Goal: Connect with others: Connect with others

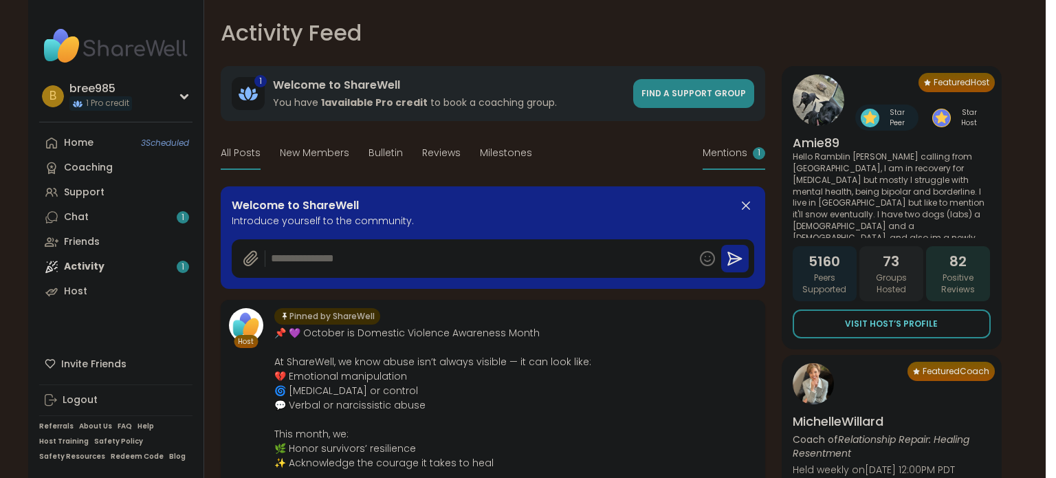
type textarea "*"
click at [745, 205] on icon at bounding box center [745, 205] width 16 height 16
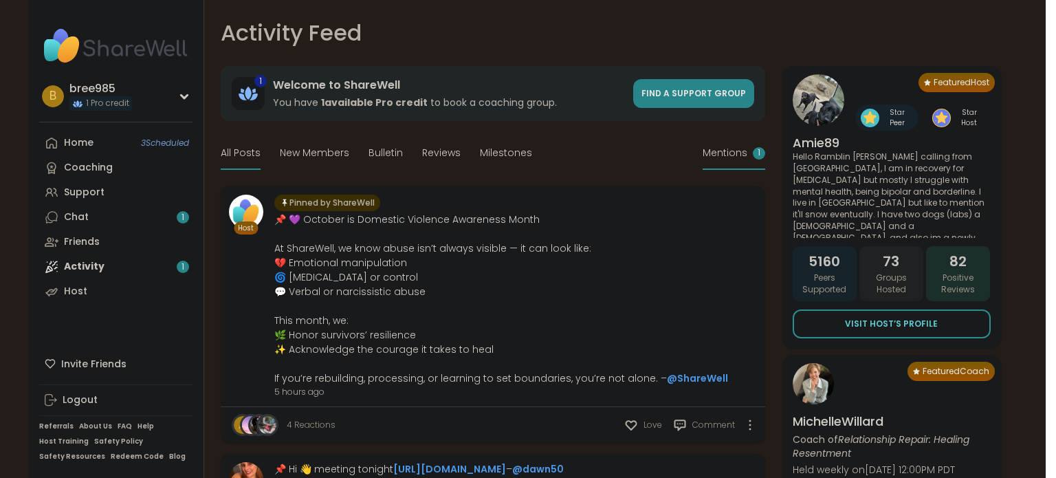
click at [740, 144] on div "Mentions 1" at bounding box center [733, 153] width 63 height 32
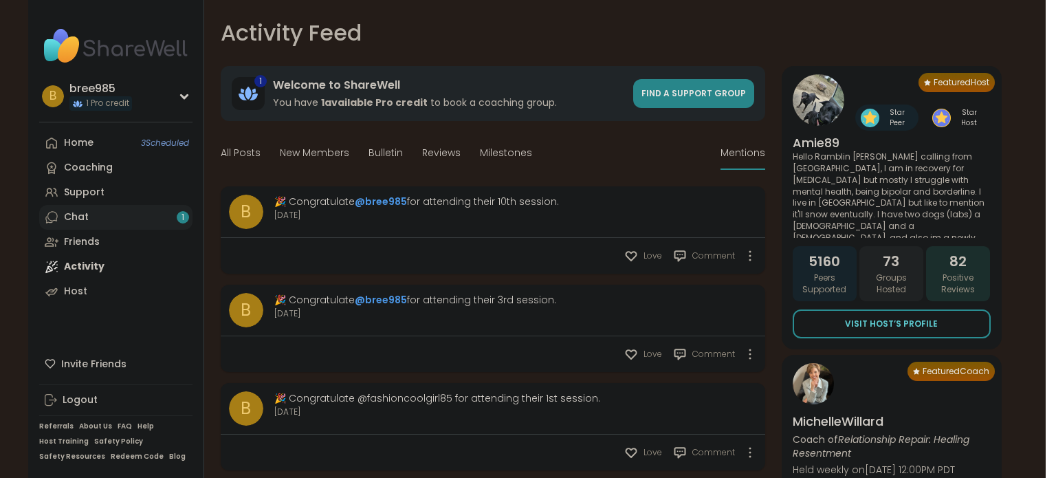
click at [108, 223] on link "Chat 1" at bounding box center [115, 217] width 153 height 25
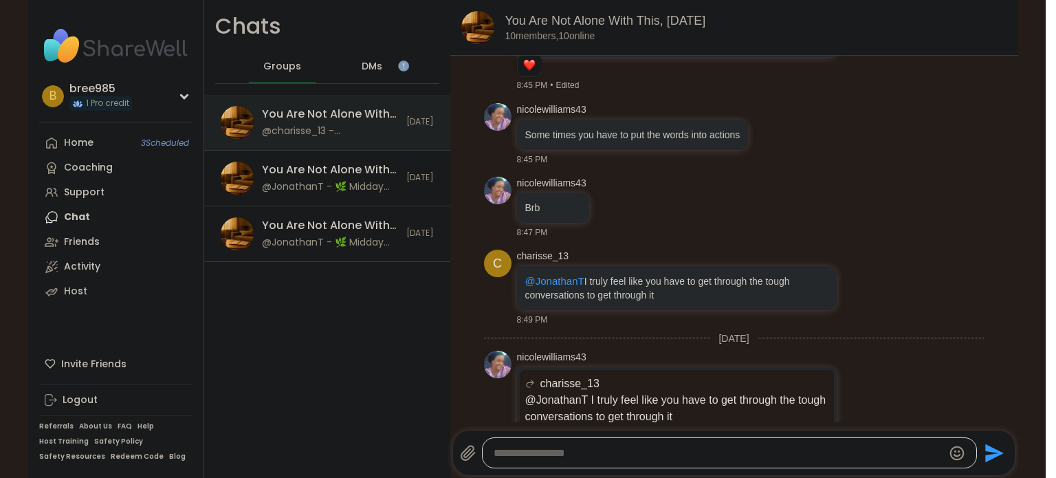
scroll to position [4770, 0]
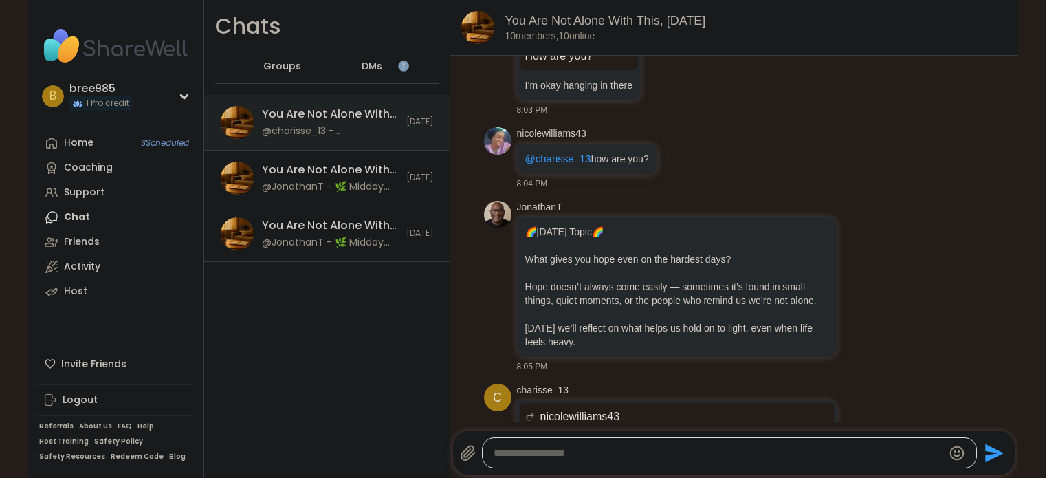
scroll to position [3296, 0]
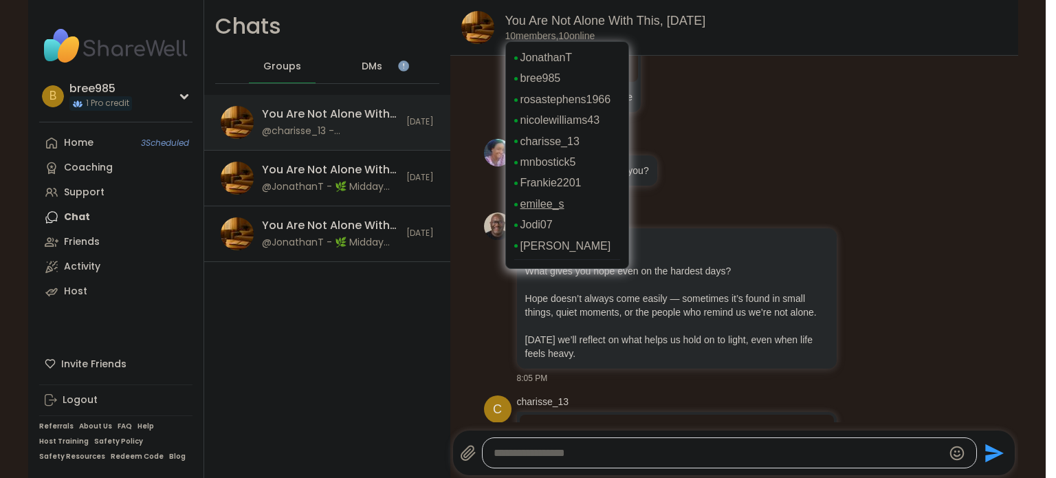
click at [555, 202] on link "emilee_s" at bounding box center [542, 204] width 44 height 15
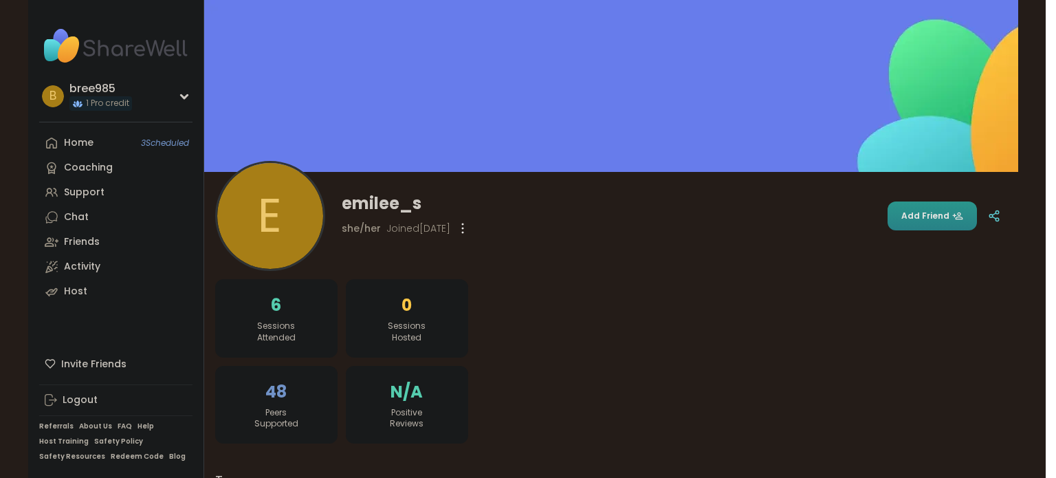
click at [933, 214] on span "Add Friend" at bounding box center [932, 216] width 62 height 12
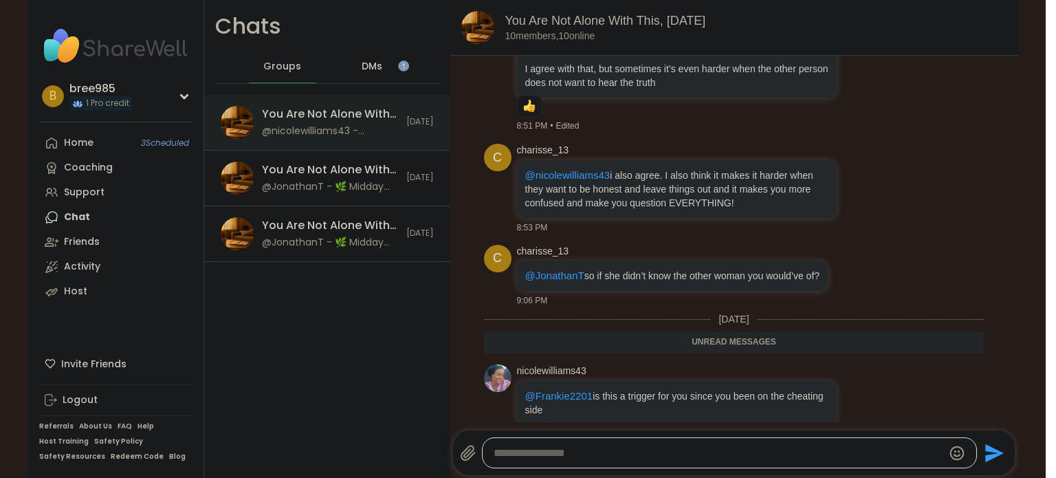
click at [76, 129] on nav "b bree985 1 Pro credit Profile Membership Settings Help Home 3 Scheduled Coachi…" at bounding box center [116, 239] width 176 height 478
click at [111, 178] on link "Coaching" at bounding box center [115, 167] width 153 height 25
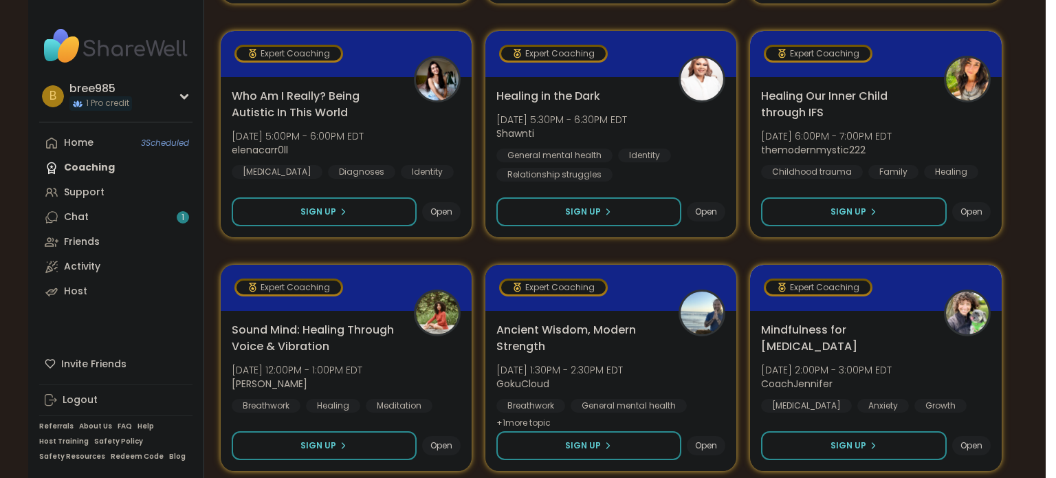
scroll to position [476, 0]
click at [556, 158] on div "General mental health" at bounding box center [552, 155] width 118 height 14
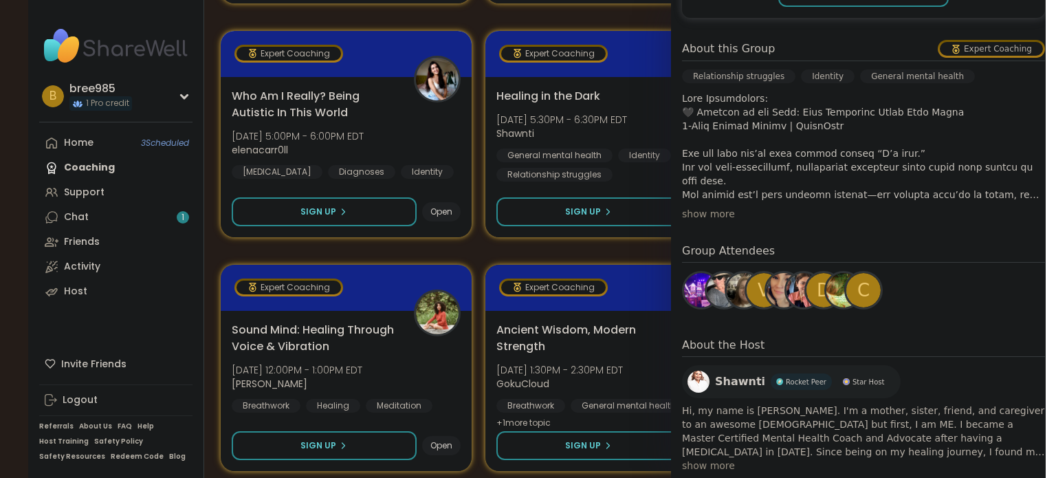
scroll to position [339, 0]
